Goal: Find specific page/section: Find specific page/section

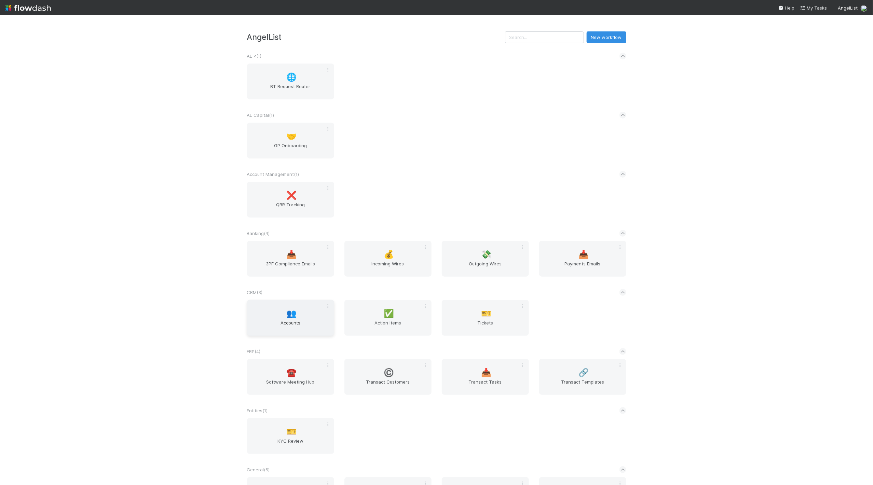
click at [291, 318] on span "👥" at bounding box center [291, 313] width 10 height 9
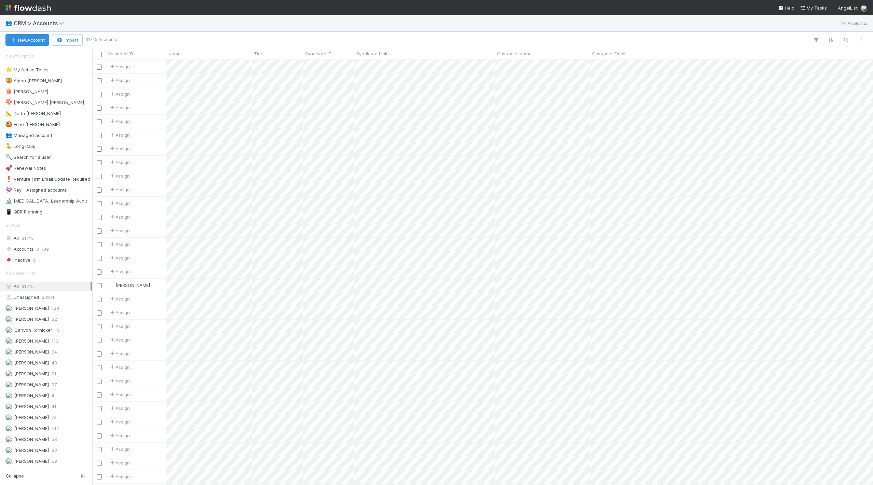
scroll to position [425, 781]
click at [845, 42] on icon "button" at bounding box center [846, 40] width 7 height 6
type input "netz"
